Goal: Obtain resource: Download file/media

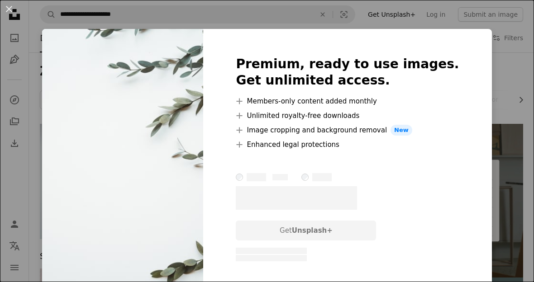
scroll to position [71, 0]
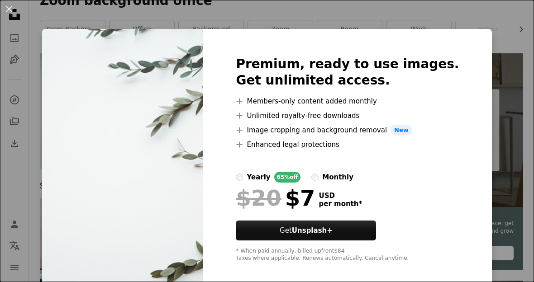
click at [136, 282] on div "An X shape Premium, ready to use images. Get unlimited access. A plus sign Memb…" at bounding box center [267, 141] width 534 height 282
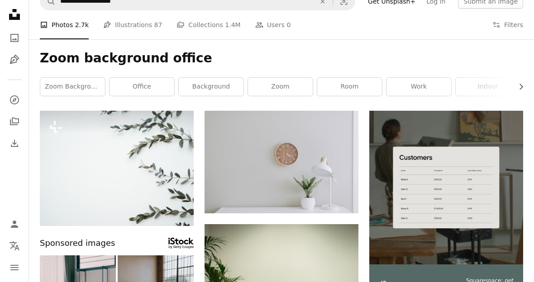
scroll to position [0, 0]
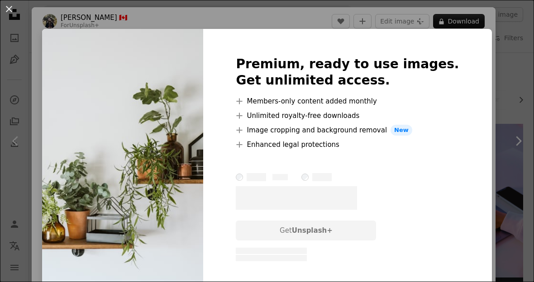
scroll to position [86, 0]
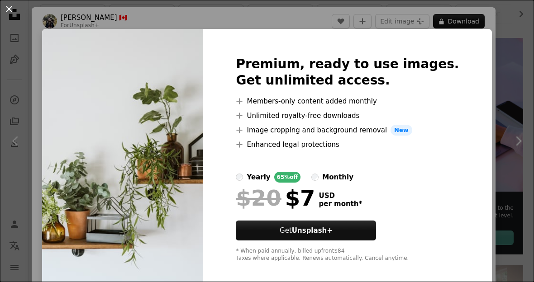
click at [4, 4] on button "An X shape" at bounding box center [9, 9] width 11 height 11
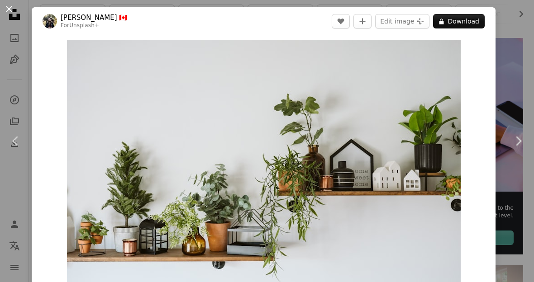
click at [9, 13] on button "An X shape" at bounding box center [9, 9] width 11 height 11
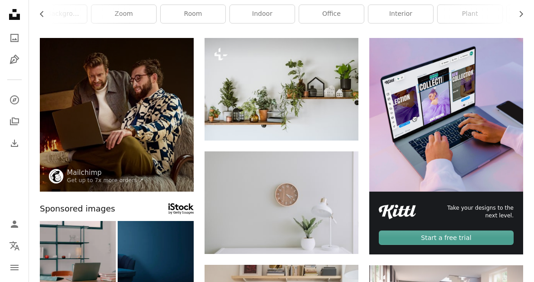
scroll to position [0, 94]
click at [117, 9] on link "zoom" at bounding box center [117, 14] width 65 height 18
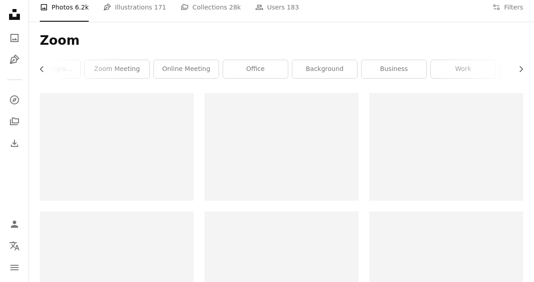
scroll to position [32, 0]
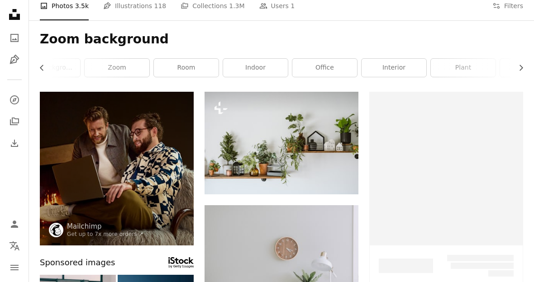
scroll to position [118, 0]
